Goal: Task Accomplishment & Management: Manage account settings

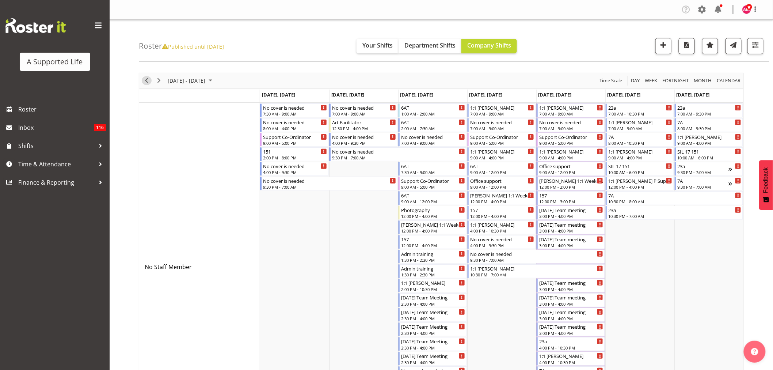
click at [151, 81] on button "Previous" at bounding box center [147, 80] width 10 height 9
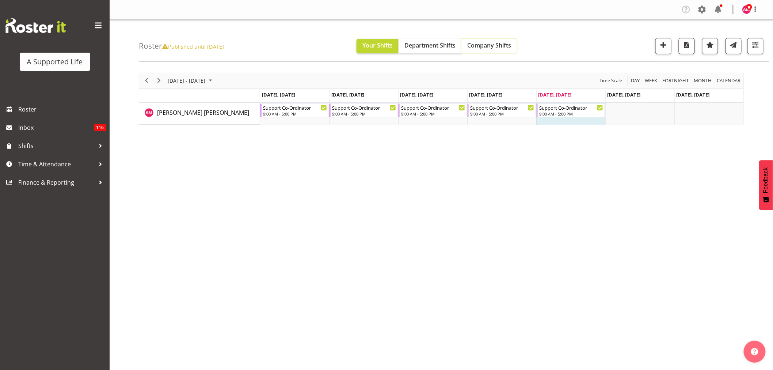
click at [495, 48] on span "Company Shifts" at bounding box center [489, 45] width 44 height 8
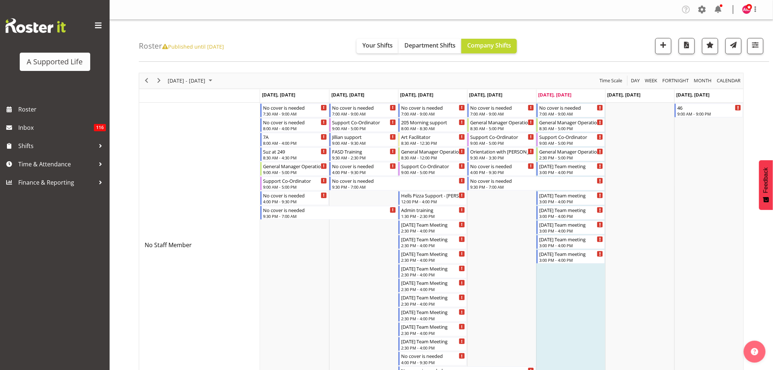
click at [578, 52] on div "Roster Published until Aug 14, 2022 Your Shifts Department Shifts Company Shift…" at bounding box center [454, 41] width 631 height 42
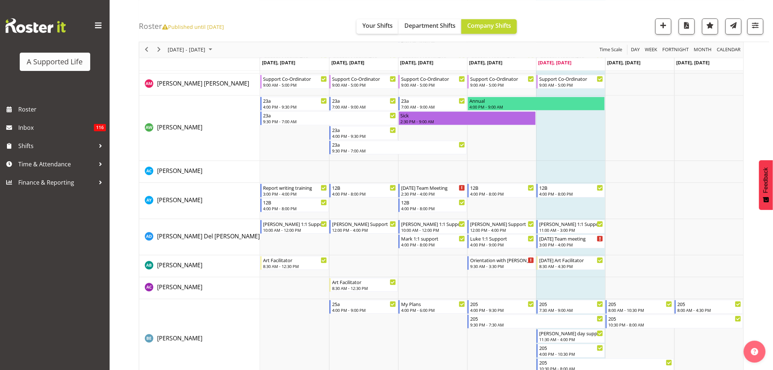
scroll to position [566, 0]
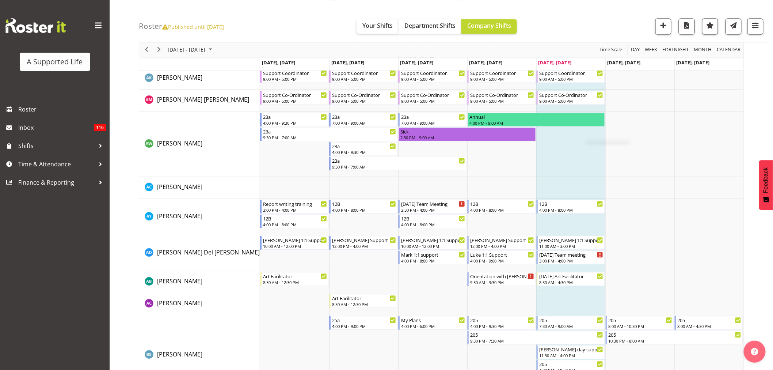
click at [595, 17] on div "Roster Published until Aug 14, 2022 Your Shifts Department Shifts Company Shift…" at bounding box center [454, 21] width 631 height 42
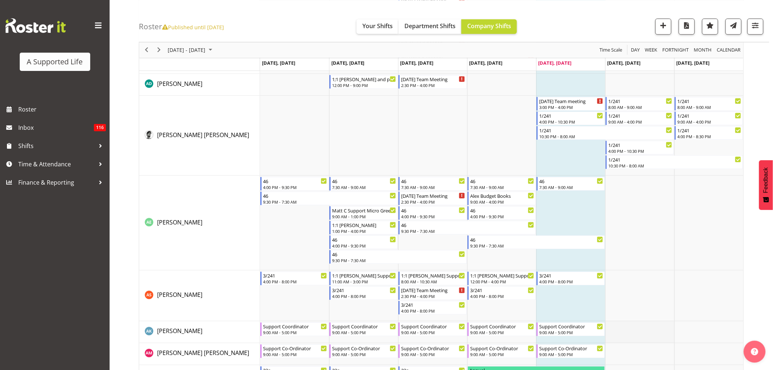
scroll to position [282, 0]
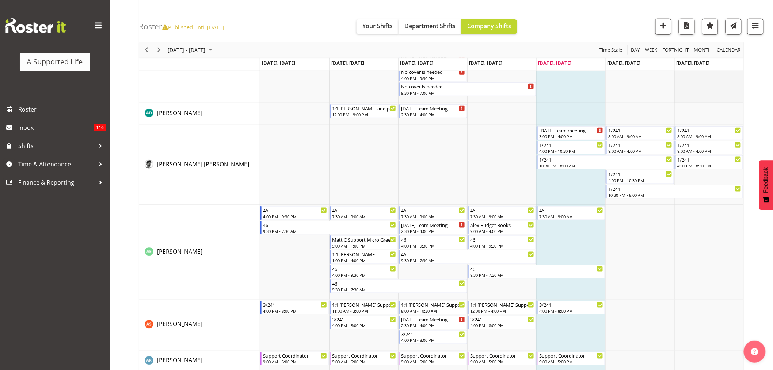
scroll to position [0, 0]
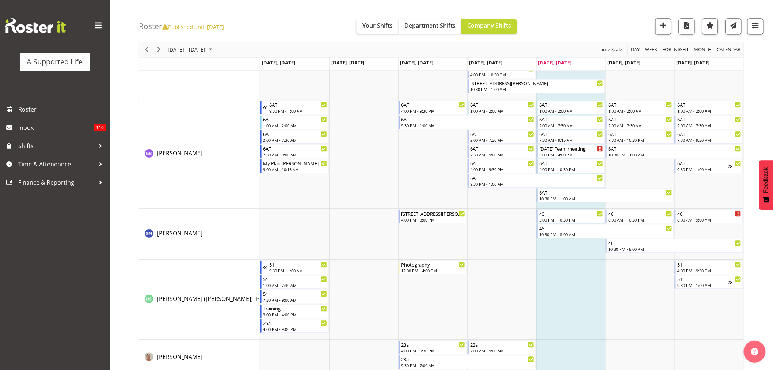
scroll to position [1895, 0]
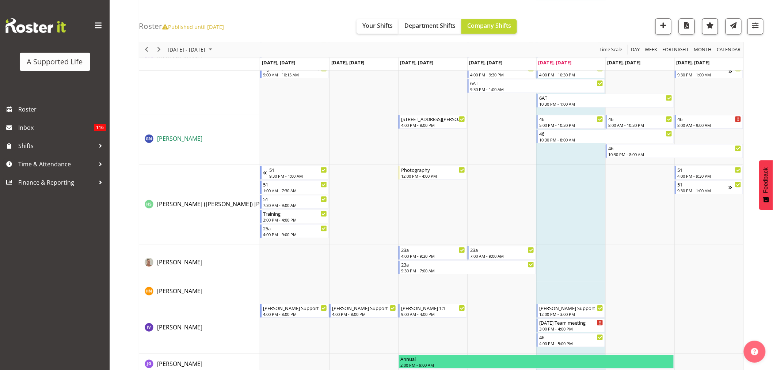
click at [180, 141] on span "[PERSON_NAME]" at bounding box center [179, 138] width 45 height 8
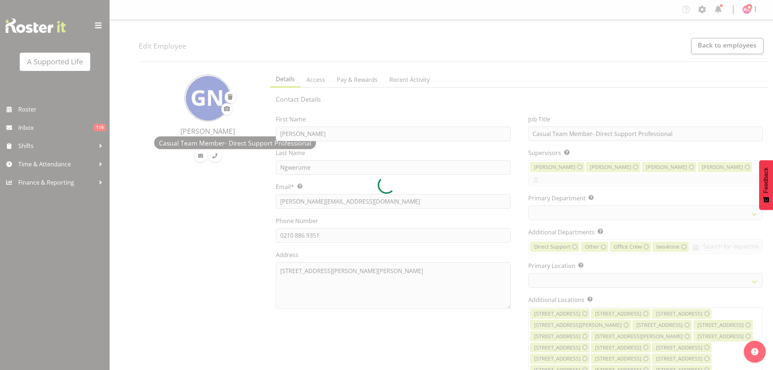
select select "TimelineWeek"
select select
select select "959"
